Goal: Task Accomplishment & Management: Manage account settings

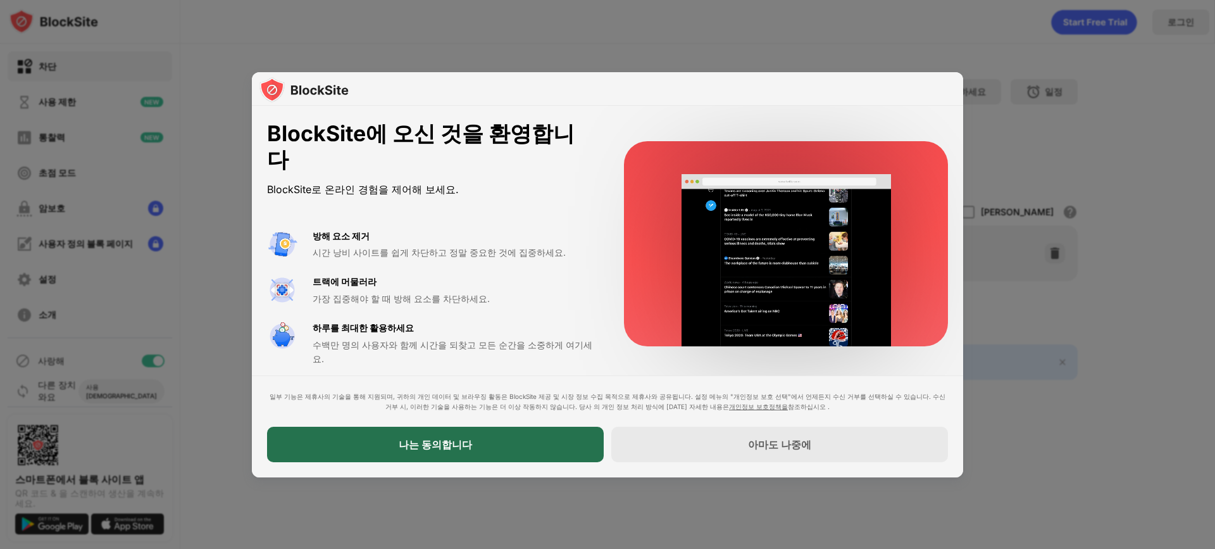
click at [482, 433] on div "나는 동의합니다" at bounding box center [435, 443] width 337 height 35
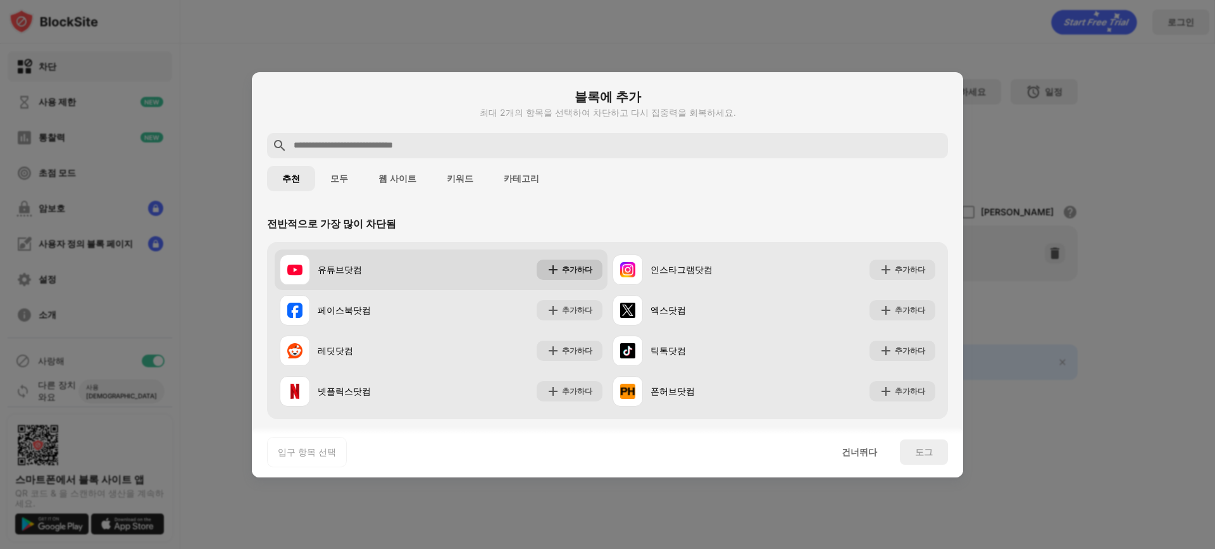
click at [570, 263] on div "추가하다" at bounding box center [577, 269] width 30 height 13
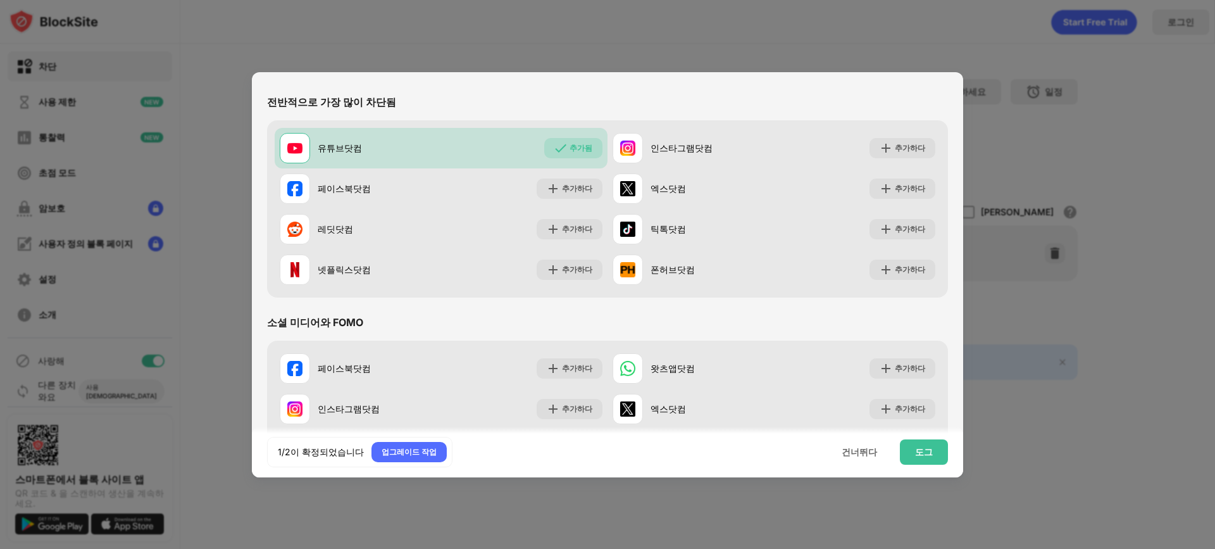
scroll to position [127, 0]
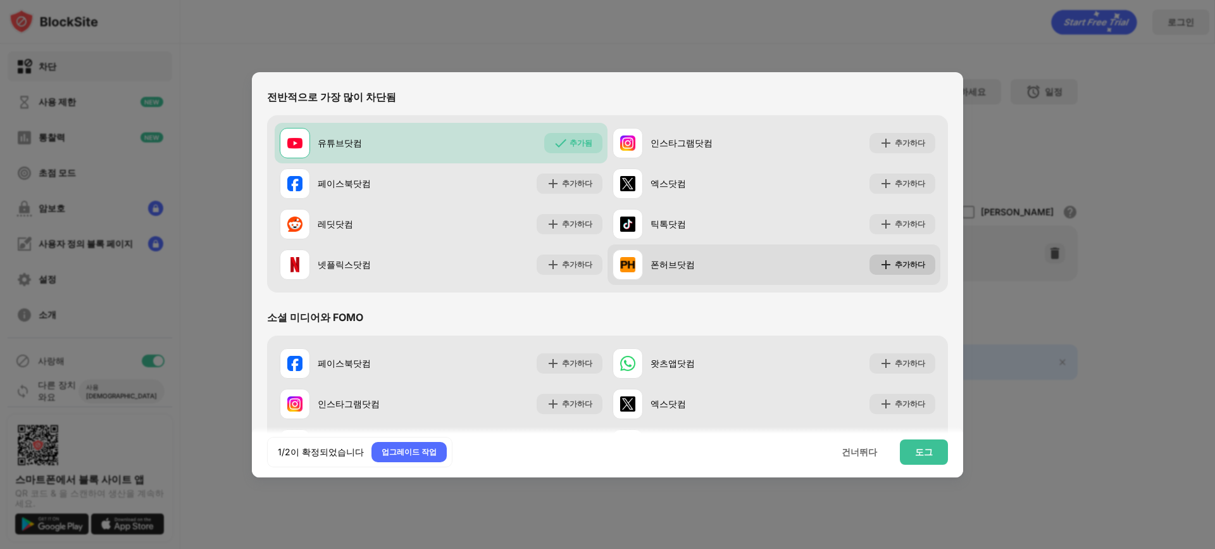
click at [914, 267] on font "추가하다" at bounding box center [910, 263] width 30 height 9
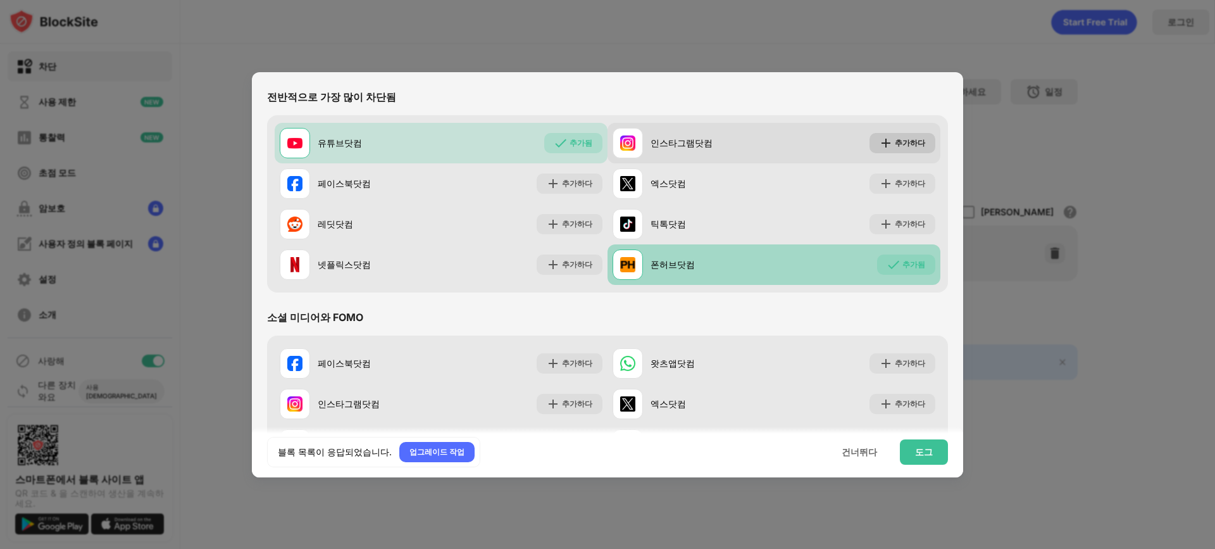
click at [896, 149] on div "추가하다" at bounding box center [902, 143] width 66 height 20
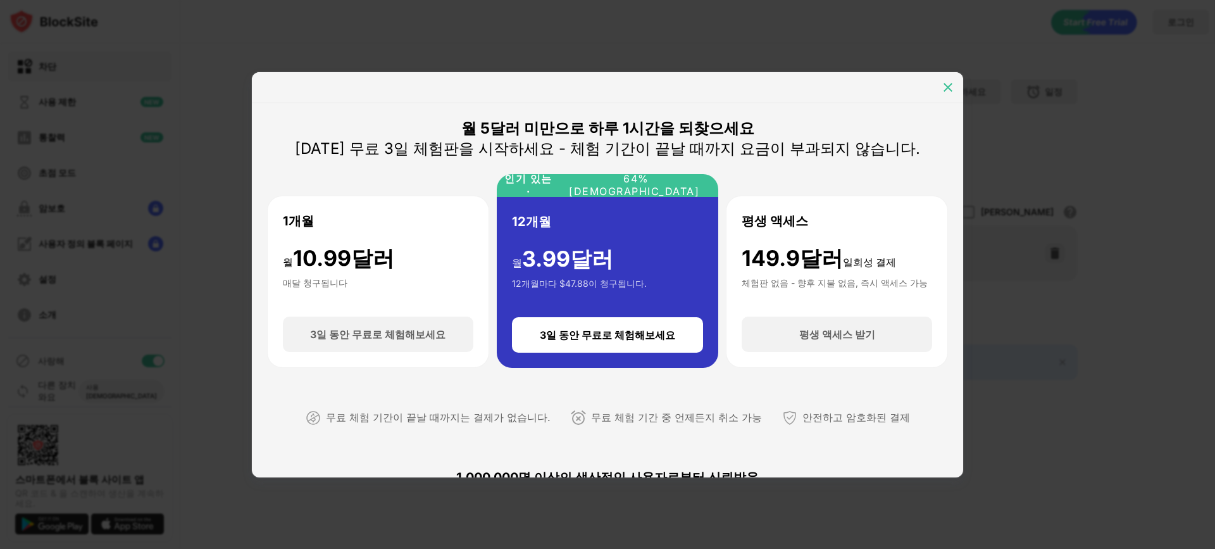
click at [948, 89] on img at bounding box center [947, 87] width 13 height 13
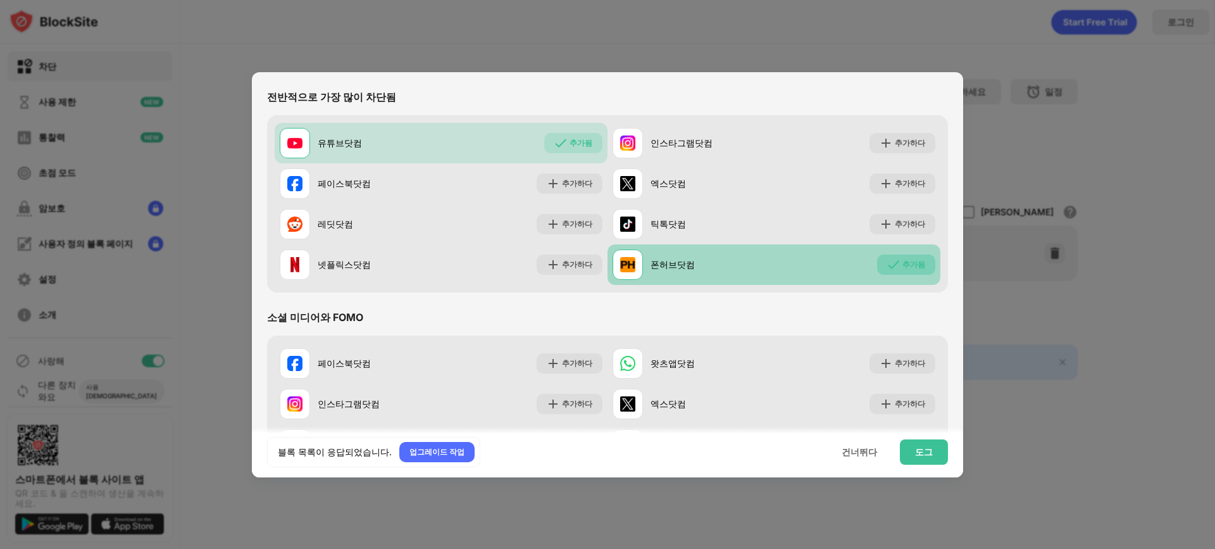
click at [909, 268] on font "추가됨" at bounding box center [913, 263] width 23 height 9
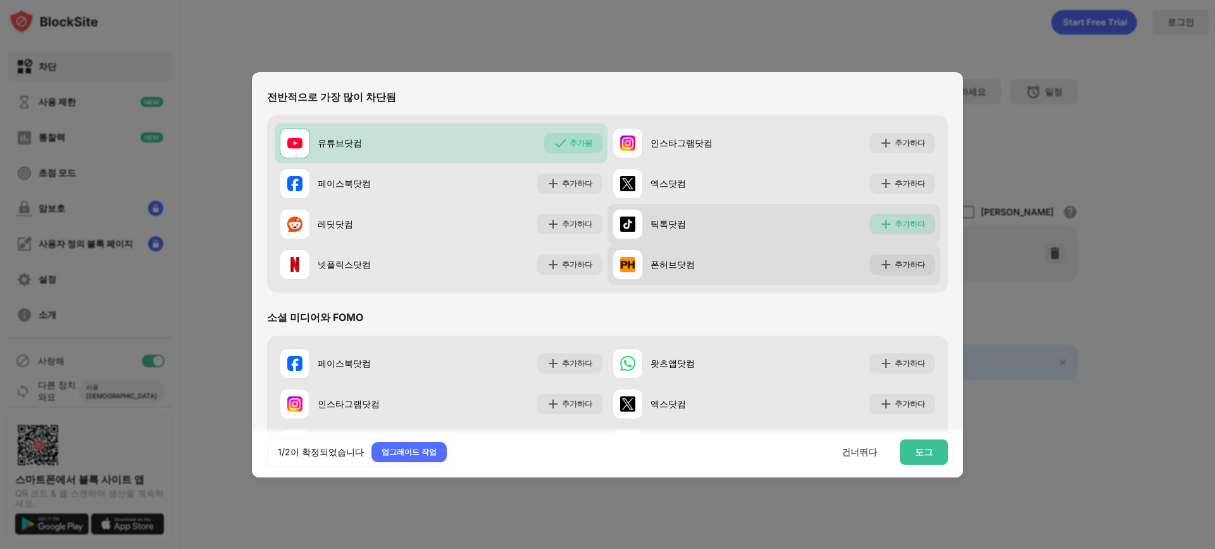
click at [895, 225] on font "추가하다" at bounding box center [910, 223] width 30 height 9
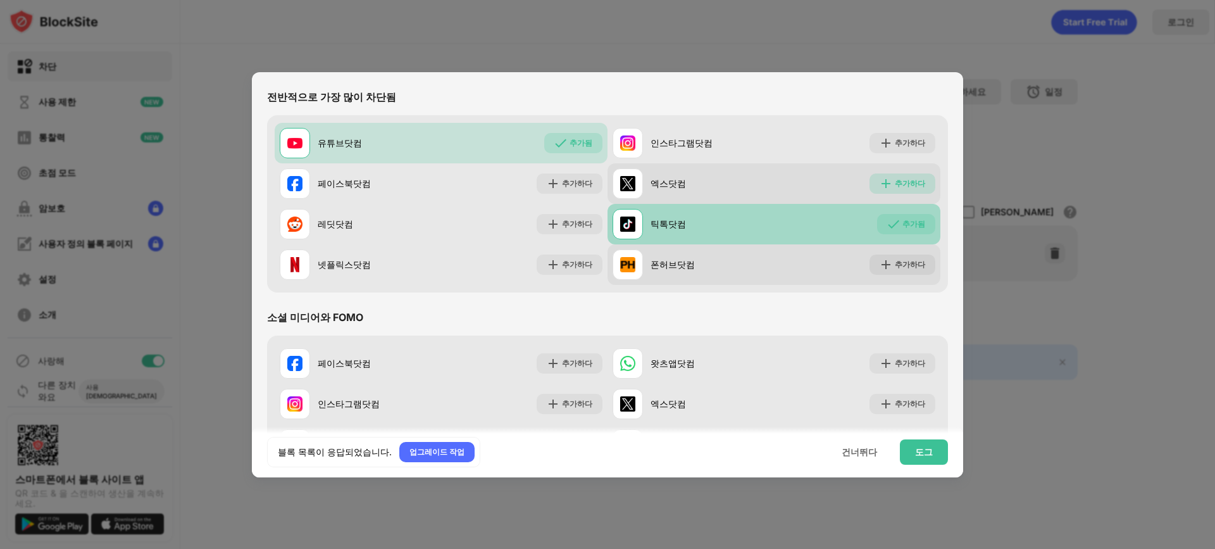
click at [897, 190] on div "추가하다" at bounding box center [902, 183] width 66 height 20
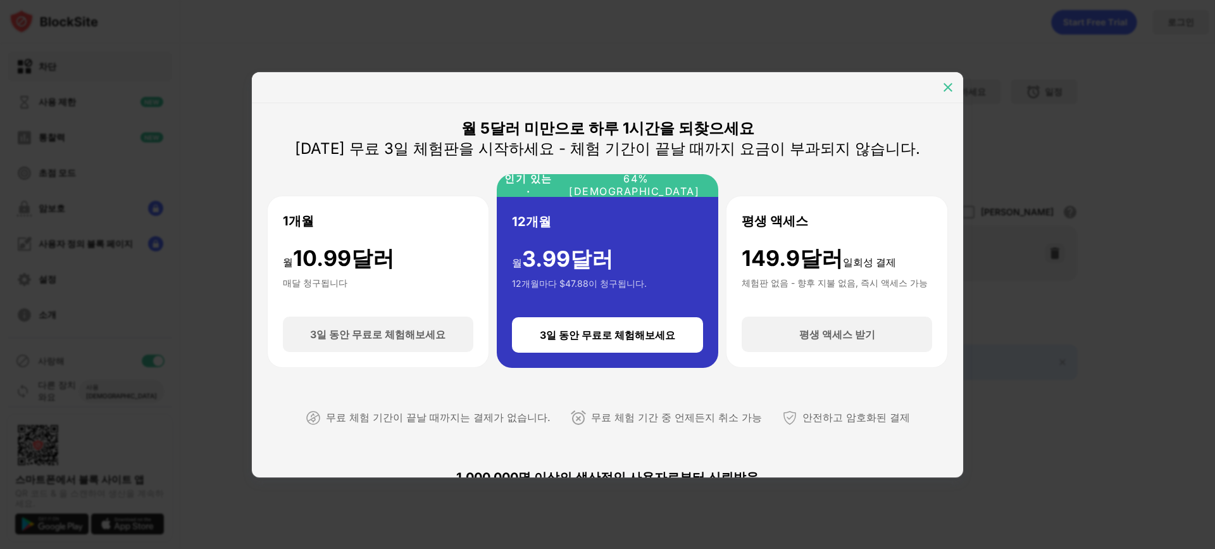
click at [947, 90] on img at bounding box center [947, 87] width 13 height 13
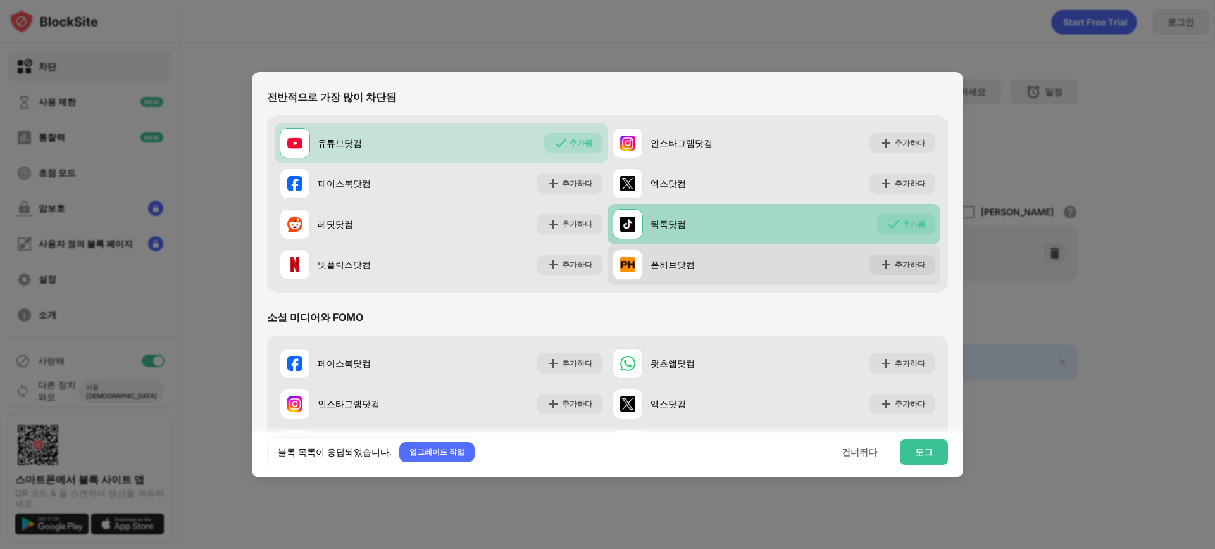
click at [899, 231] on div "추가됨" at bounding box center [906, 224] width 58 height 20
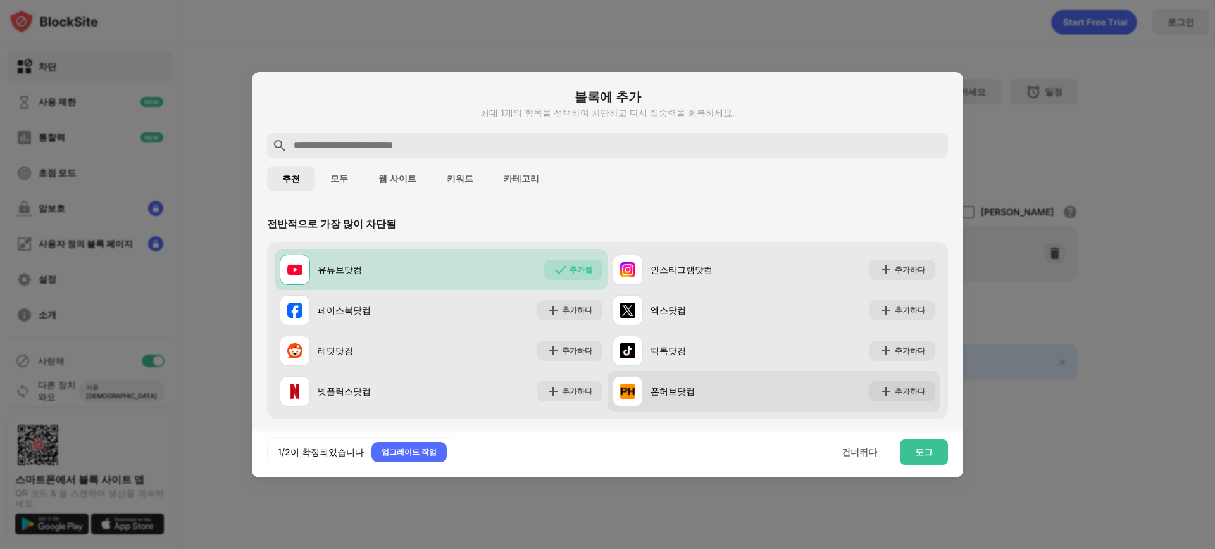
click at [498, 145] on input "text" at bounding box center [617, 145] width 650 height 15
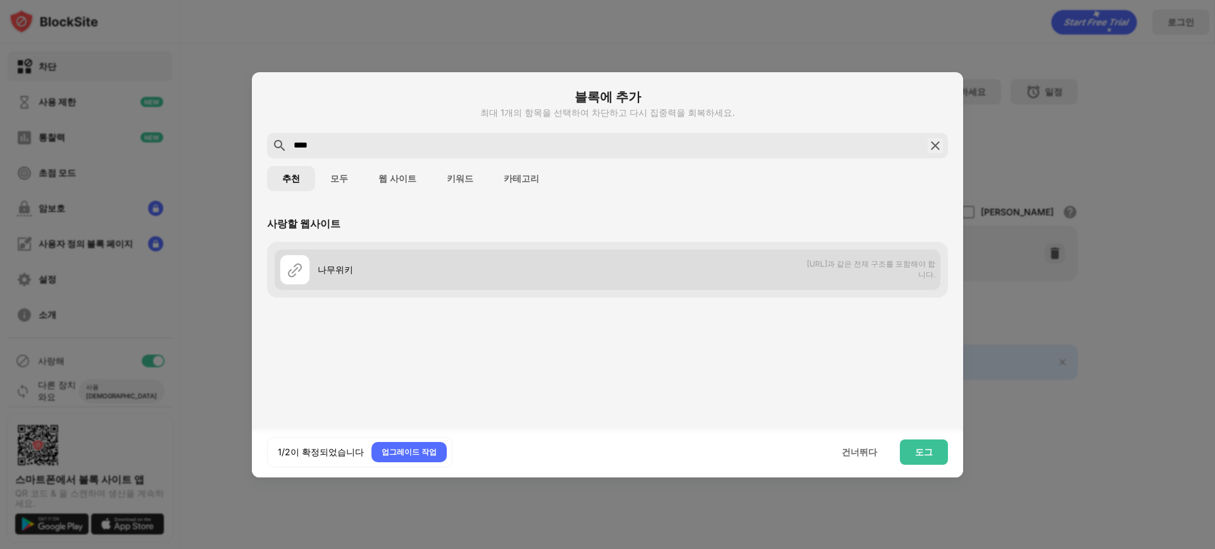
click at [299, 268] on img at bounding box center [294, 269] width 15 height 15
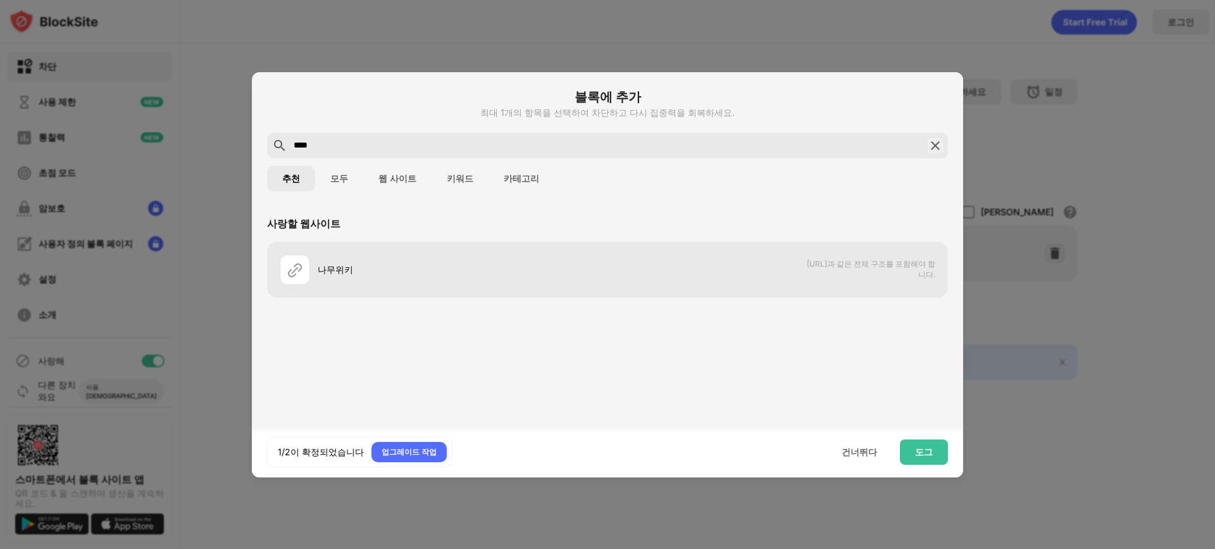
click at [345, 179] on button "모두" at bounding box center [339, 178] width 48 height 25
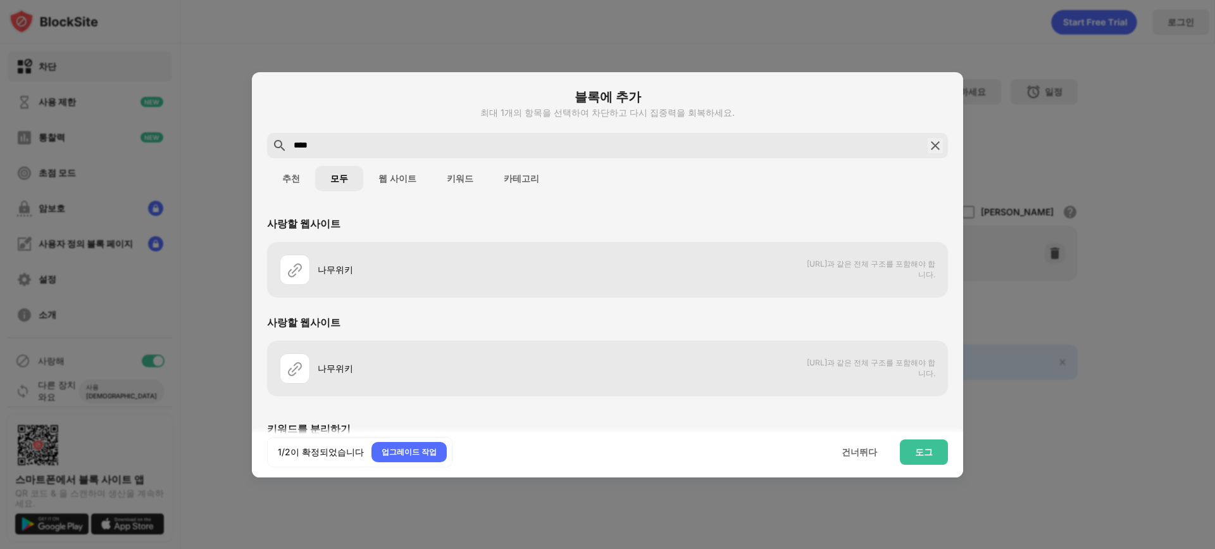
click at [392, 182] on font "웹 사이트" at bounding box center [397, 178] width 38 height 10
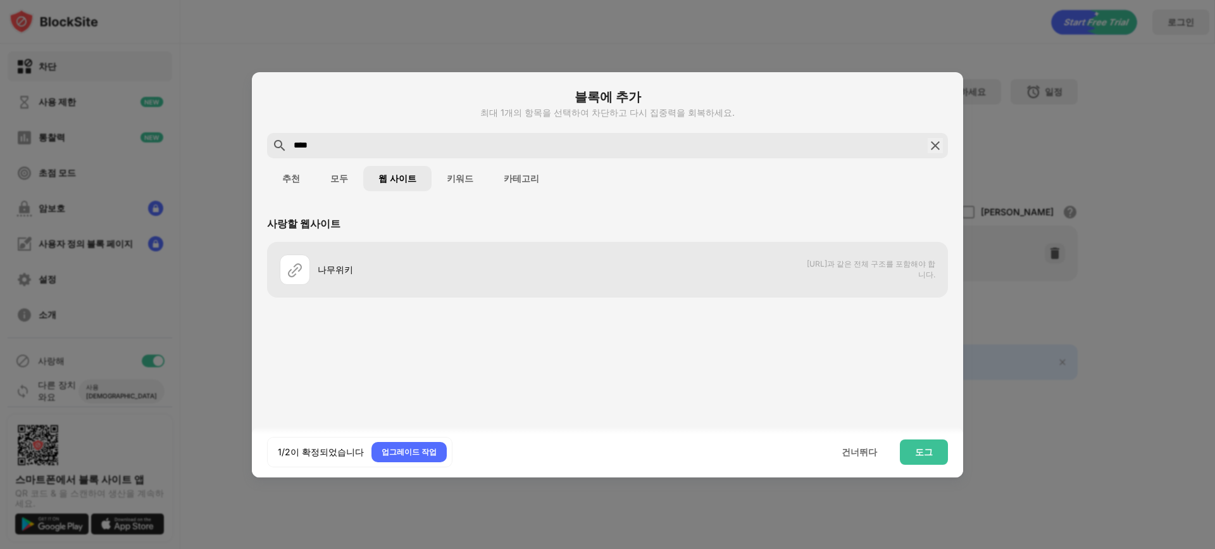
drag, startPoint x: 357, startPoint y: 159, endPoint x: 347, endPoint y: 154, distance: 10.5
click at [355, 158] on div "추천 모두 웹 사이트 키워드 카테고리" at bounding box center [607, 178] width 681 height 40
click at [344, 151] on input "****" at bounding box center [607, 145] width 630 height 15
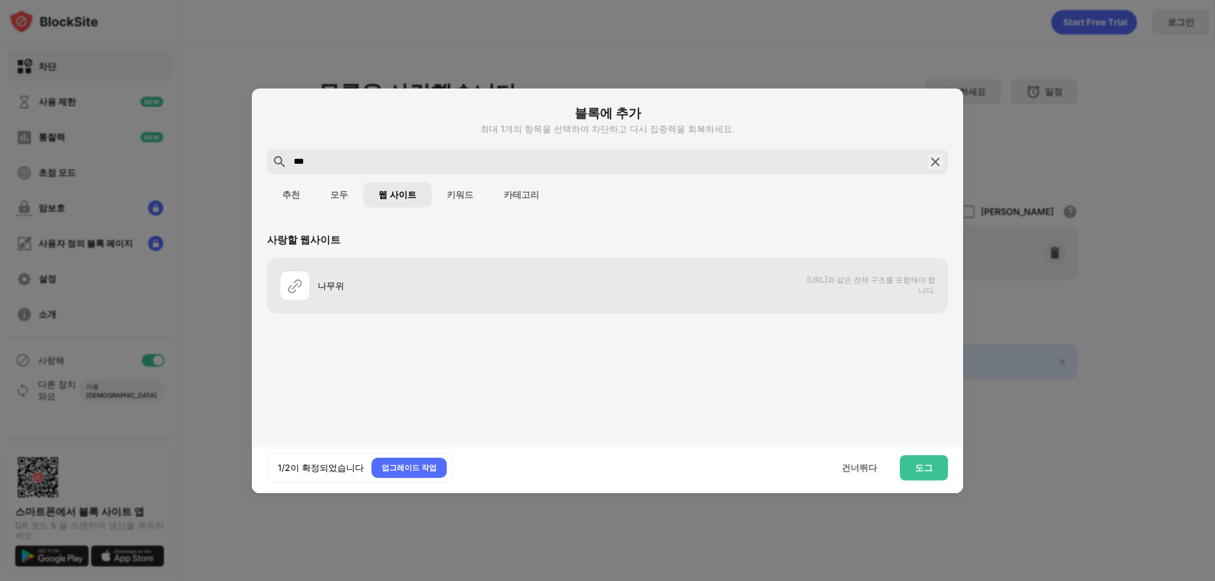
click at [296, 195] on font "추천" at bounding box center [291, 195] width 18 height 10
click at [363, 159] on input "***" at bounding box center [607, 161] width 630 height 15
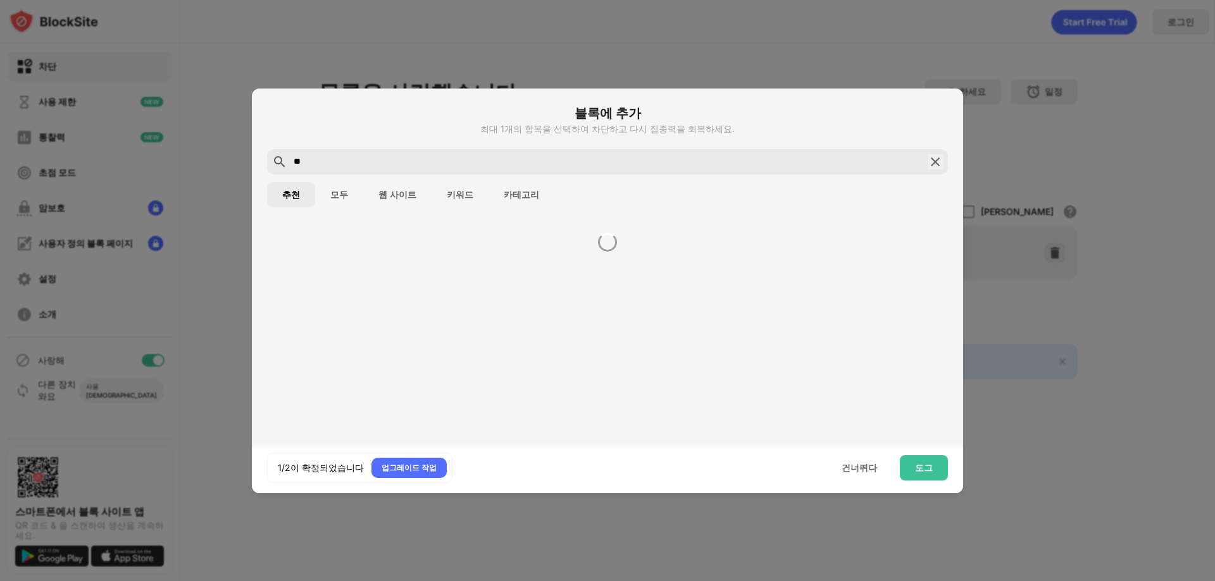
type input "*"
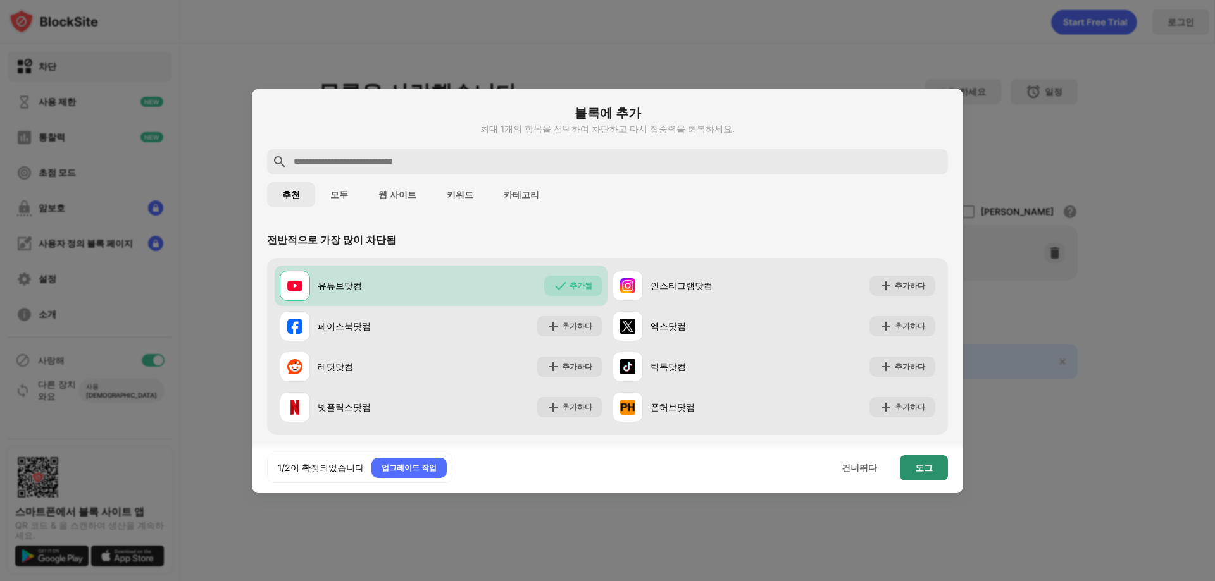
click at [924, 476] on div "도그" at bounding box center [924, 468] width 48 height 25
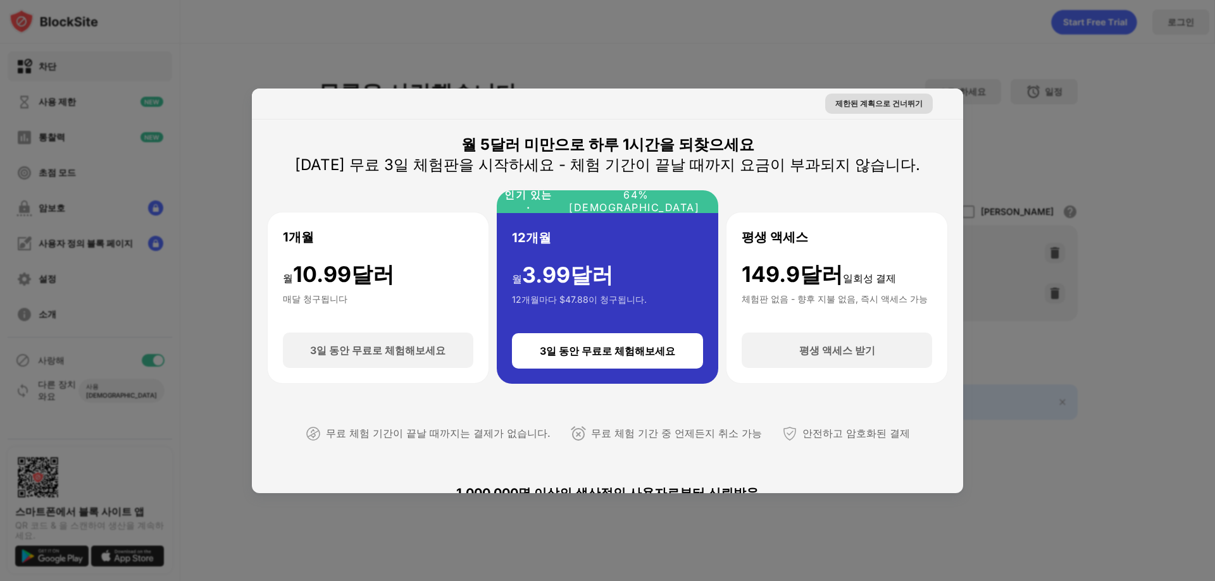
click at [895, 101] on font "제한된 계획으로 건너뛰기" at bounding box center [878, 103] width 87 height 9
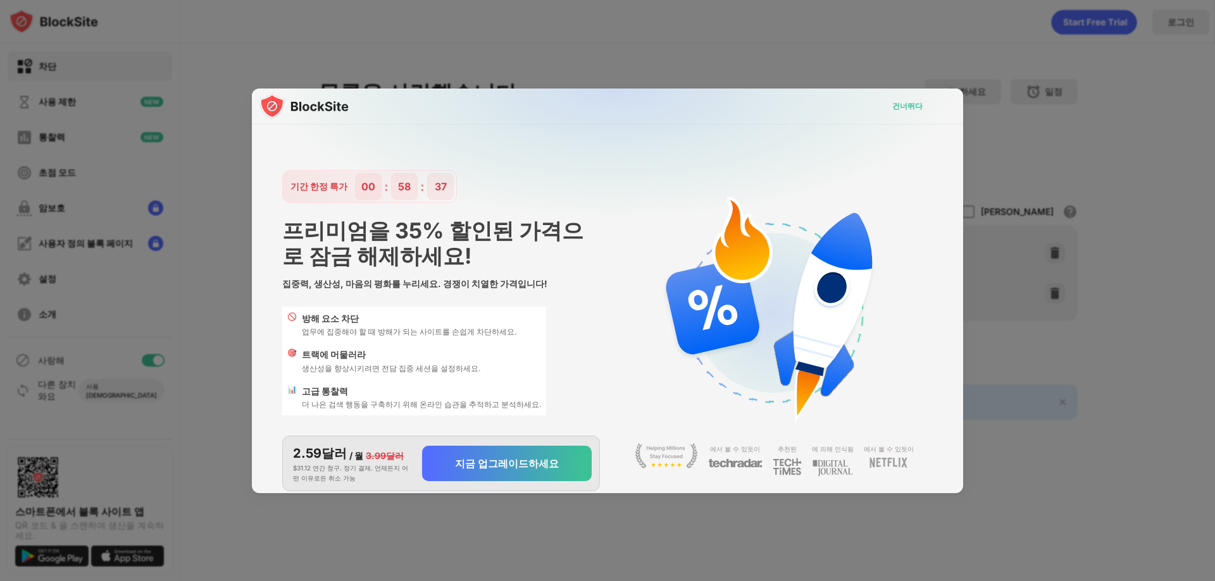
click at [902, 104] on font "건너뛰다" at bounding box center [907, 105] width 30 height 9
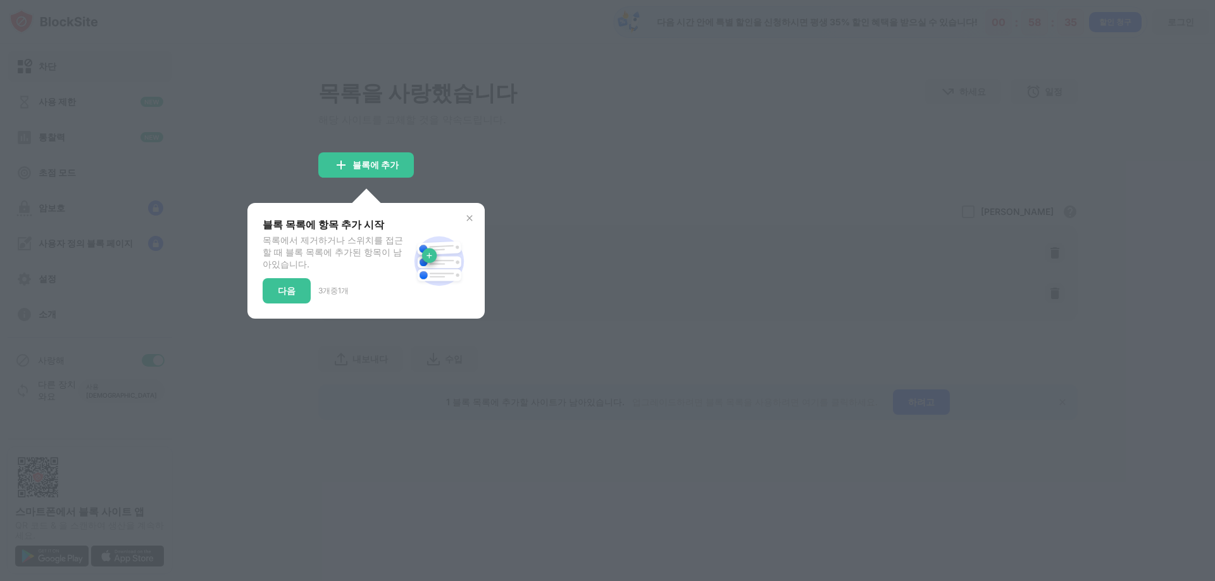
click at [472, 221] on img at bounding box center [469, 218] width 10 height 10
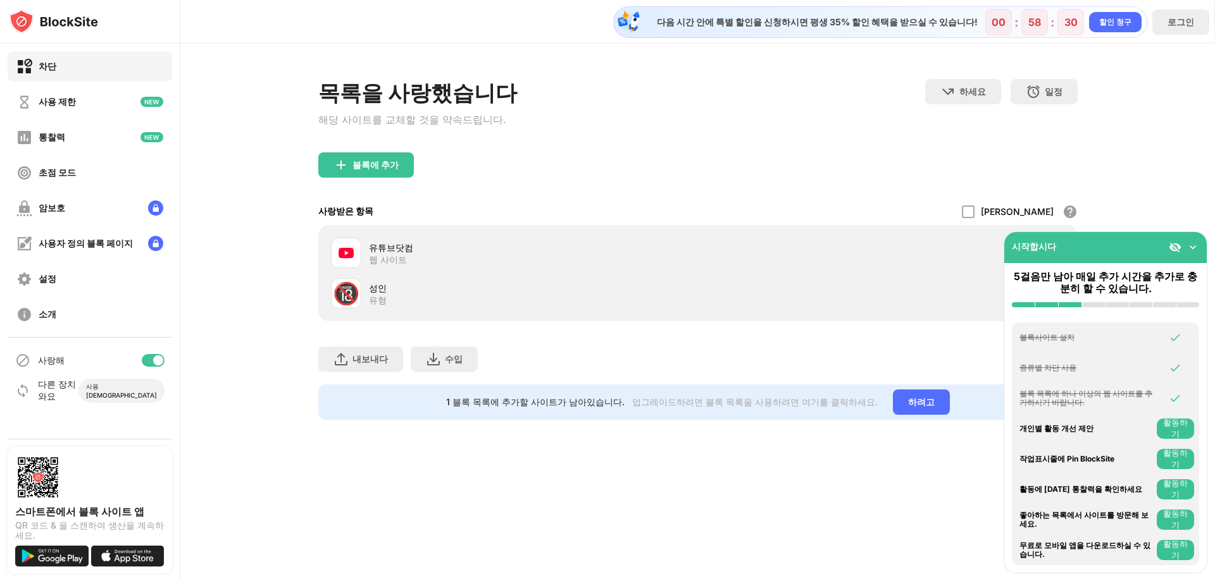
click at [1193, 245] on img at bounding box center [1192, 247] width 13 height 13
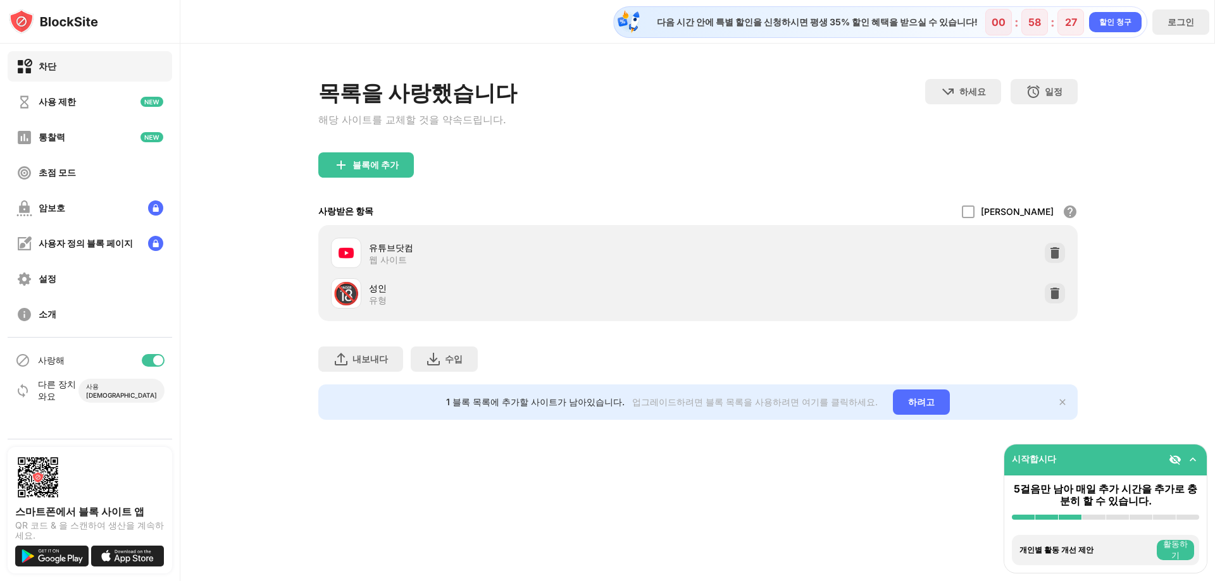
click at [1177, 450] on div "시작합시다" at bounding box center [1105, 460] width 202 height 31
click at [1176, 456] on img at bounding box center [1175, 460] width 13 height 13
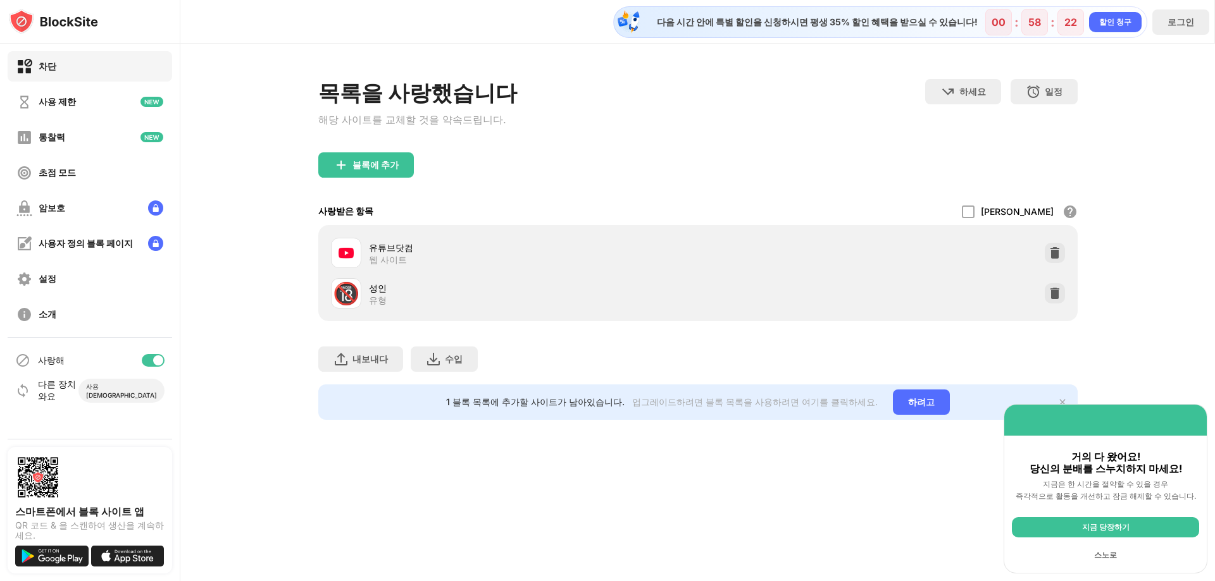
click at [1114, 548] on font "스노로" at bounding box center [1105, 554] width 23 height 9
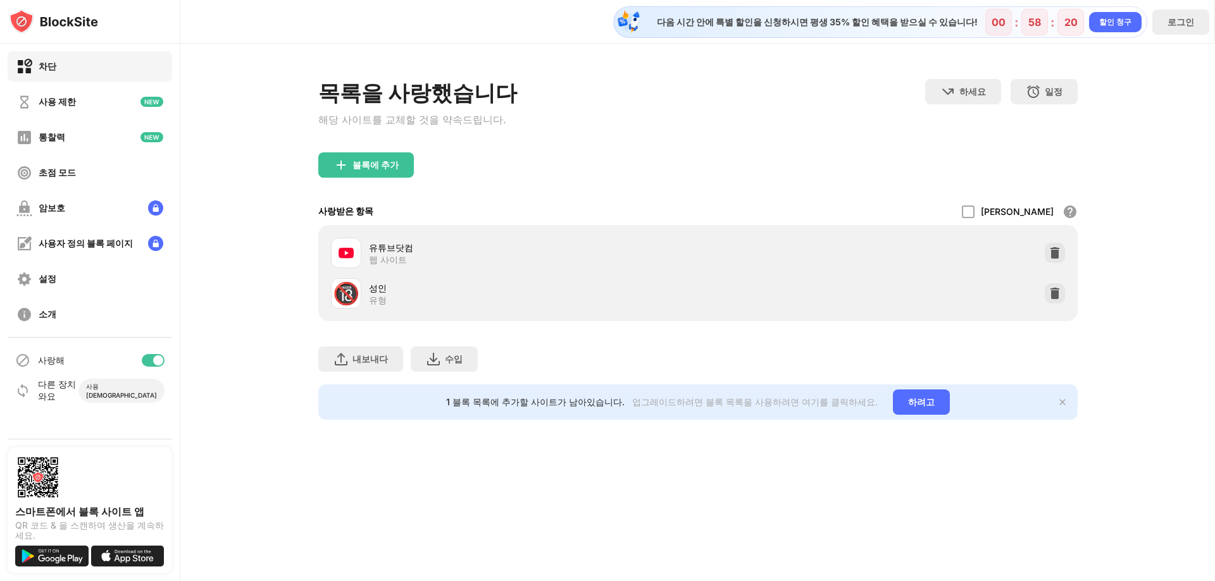
click at [348, 295] on font "🔞" at bounding box center [346, 293] width 27 height 26
click at [380, 170] on font "블록에 추가" at bounding box center [375, 164] width 46 height 11
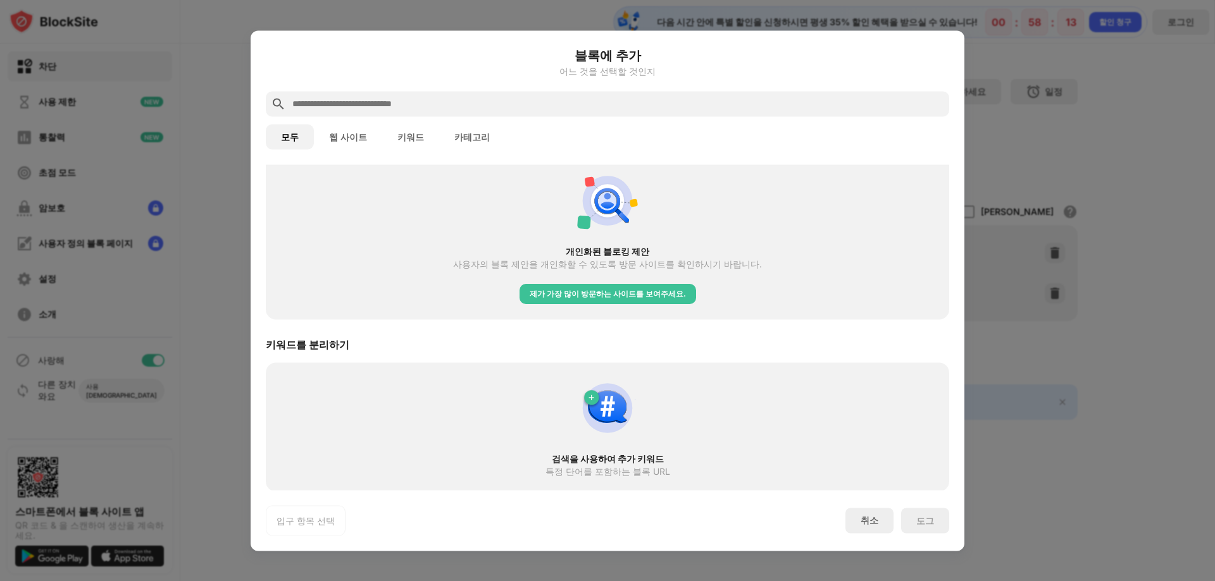
scroll to position [487, 0]
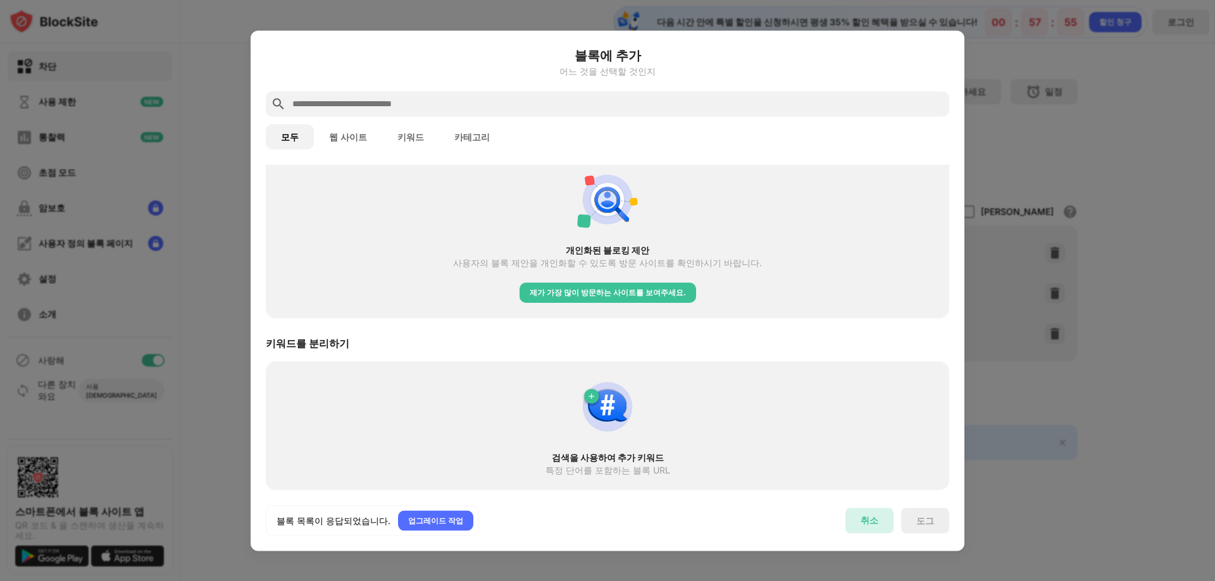
click at [878, 531] on div "취소" at bounding box center [869, 520] width 48 height 25
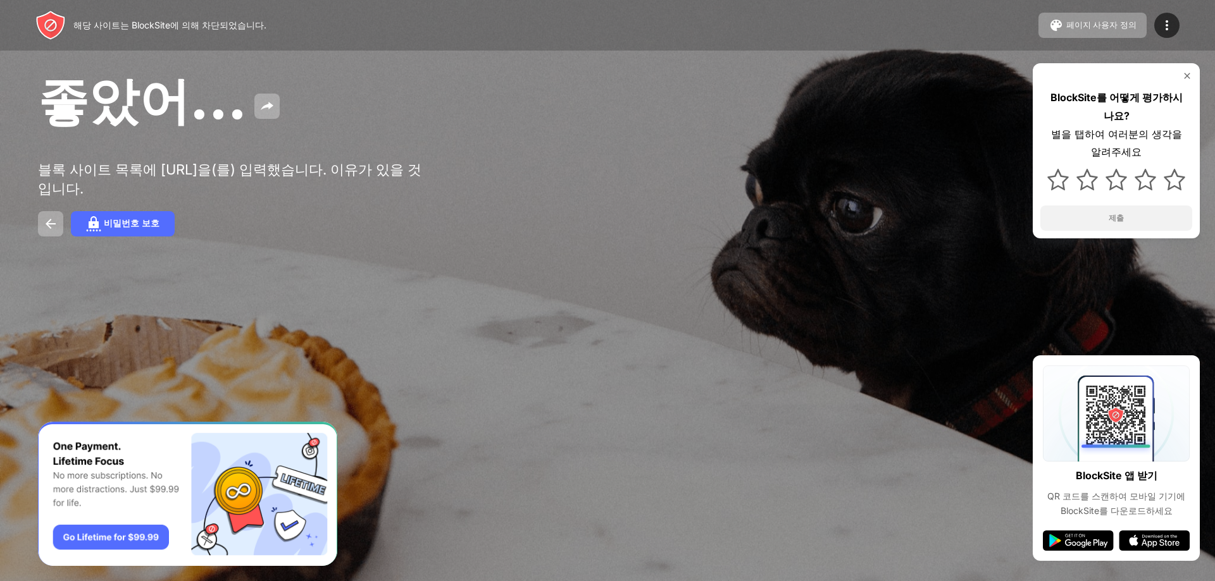
click at [1190, 78] on img at bounding box center [1187, 76] width 10 height 10
